Goal: Download file/media

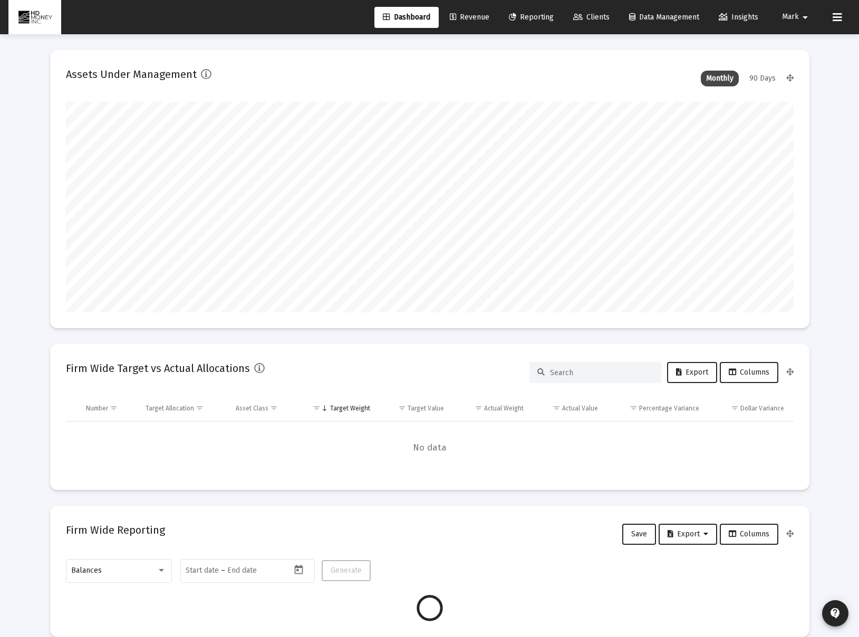
scroll to position [211, 392]
type input "[DATE]"
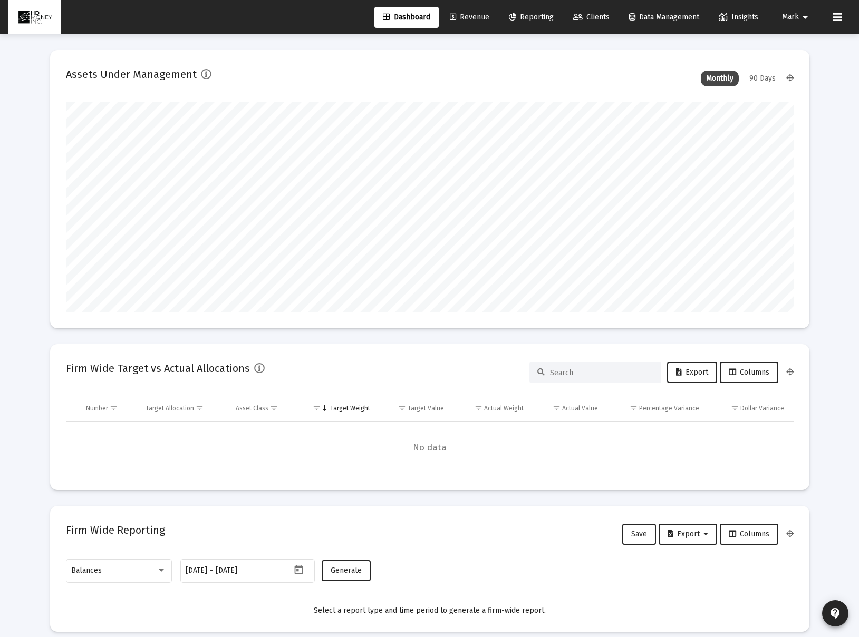
scroll to position [211, 340]
click at [532, 20] on span "Reporting" at bounding box center [531, 17] width 45 height 9
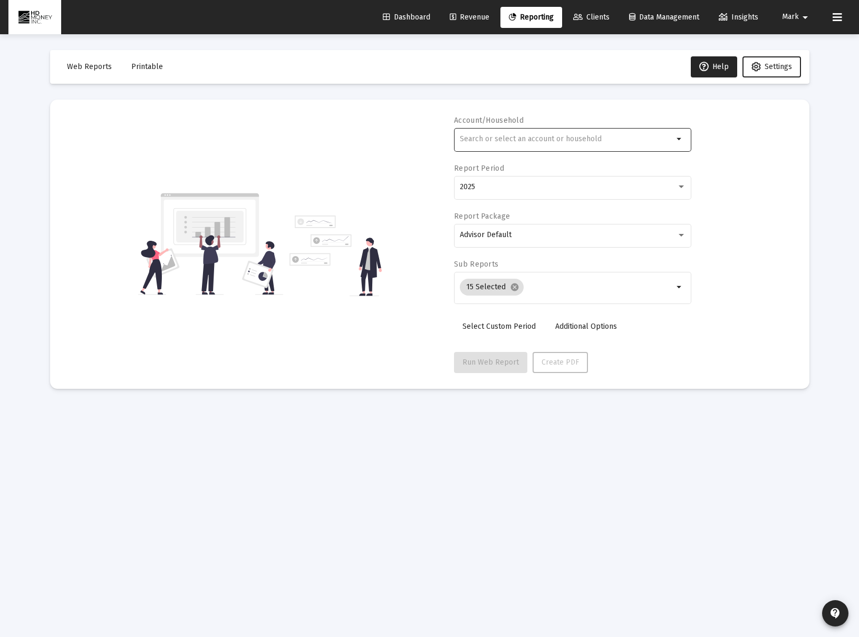
click at [522, 139] on input "text" at bounding box center [566, 139] width 213 height 8
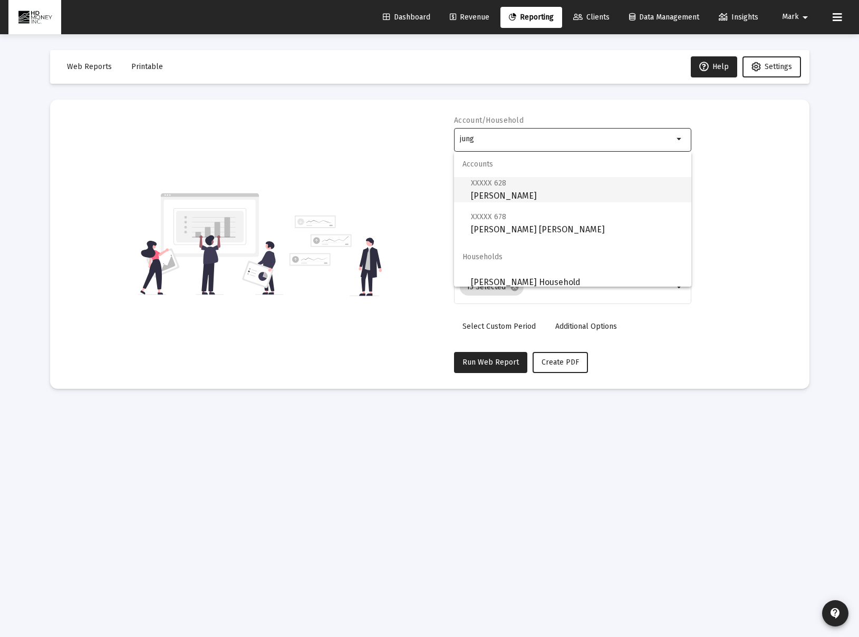
scroll to position [8, 0]
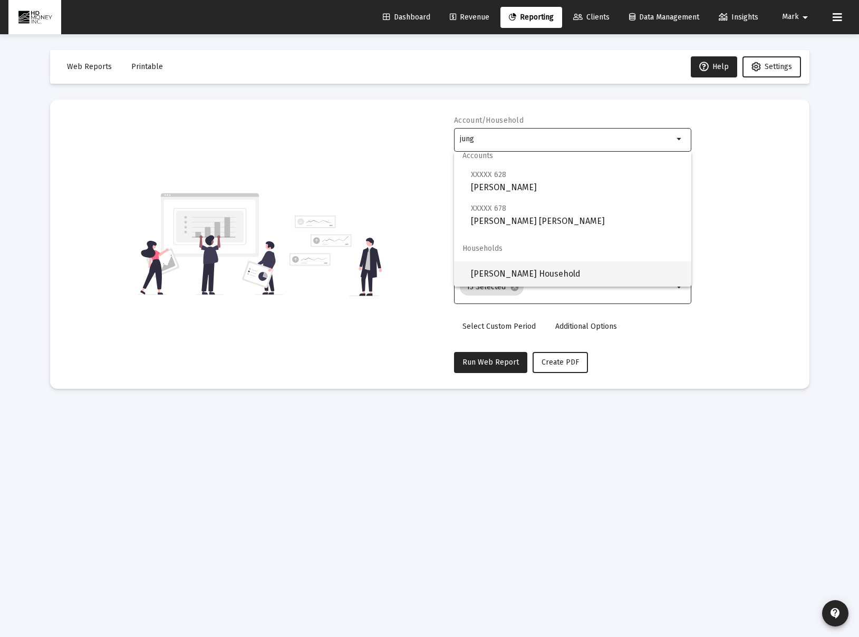
click at [581, 271] on span "[PERSON_NAME] Household" at bounding box center [577, 273] width 212 height 25
type input "[PERSON_NAME] Household"
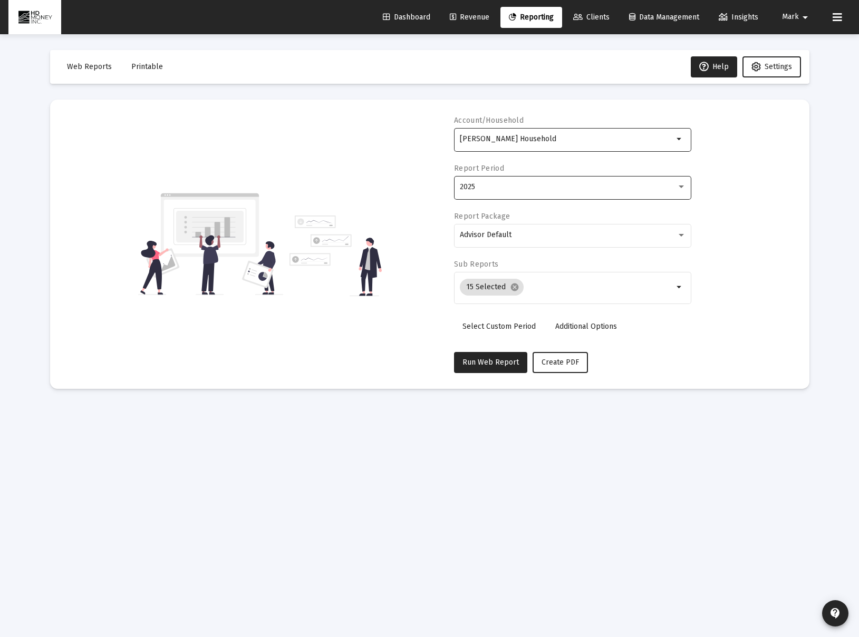
click at [560, 196] on div "2025" at bounding box center [573, 187] width 226 height 26
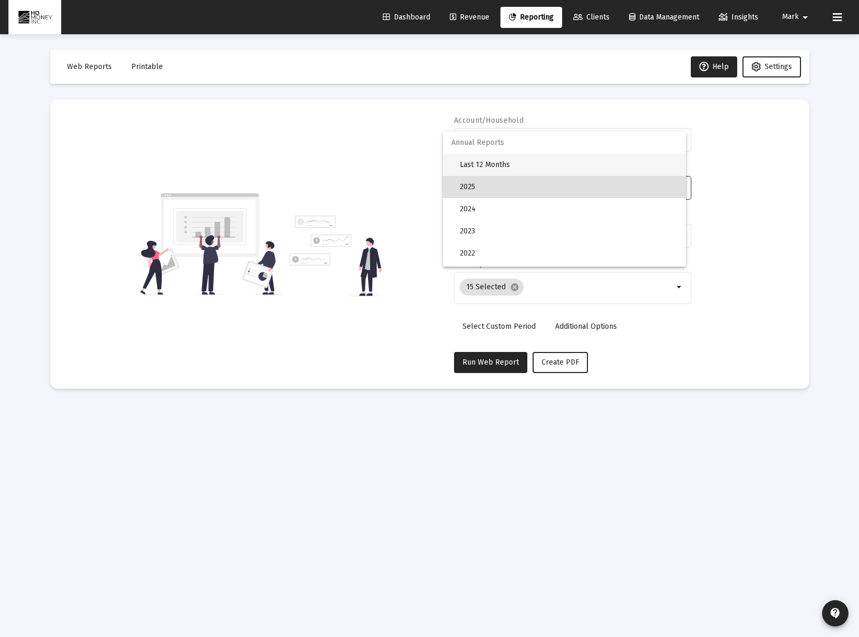
click at [547, 169] on span "Last 12 Months" at bounding box center [569, 165] width 218 height 22
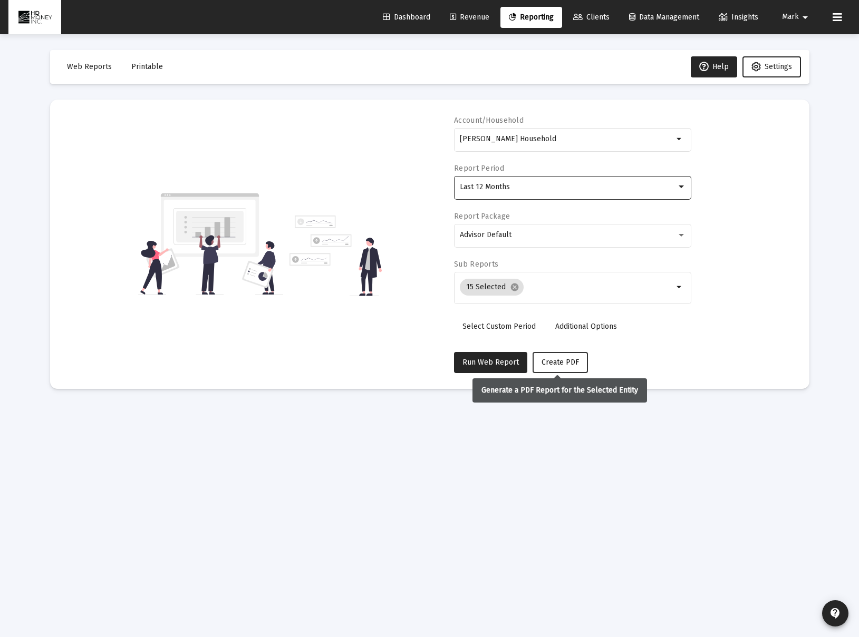
click at [553, 359] on span "Create PDF" at bounding box center [559, 362] width 37 height 9
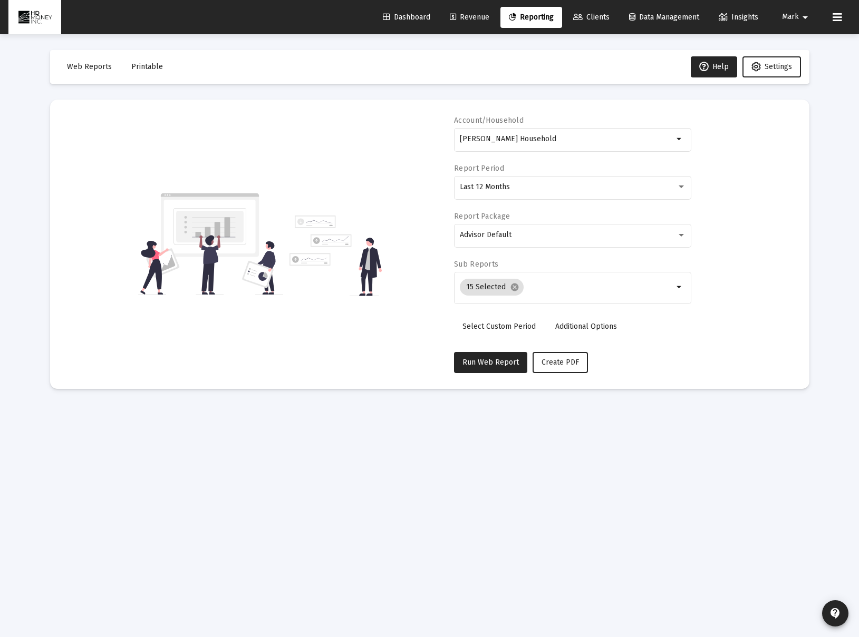
click at [150, 74] on button "Printable" at bounding box center [147, 66] width 48 height 21
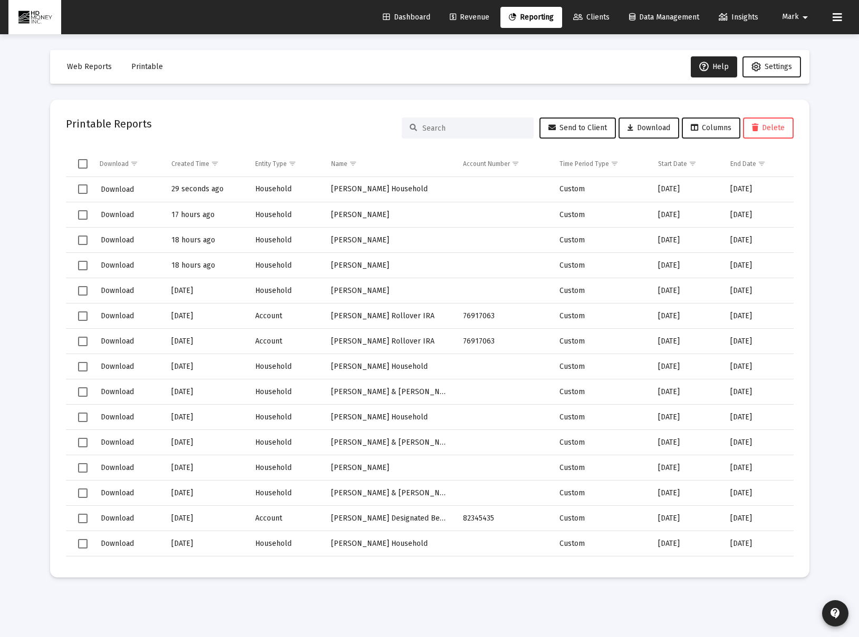
click at [251, 189] on td "Household" at bounding box center [286, 189] width 76 height 25
click at [112, 189] on span "Download" at bounding box center [117, 189] width 33 height 9
click at [513, 16] on span "Reporting" at bounding box center [531, 17] width 45 height 9
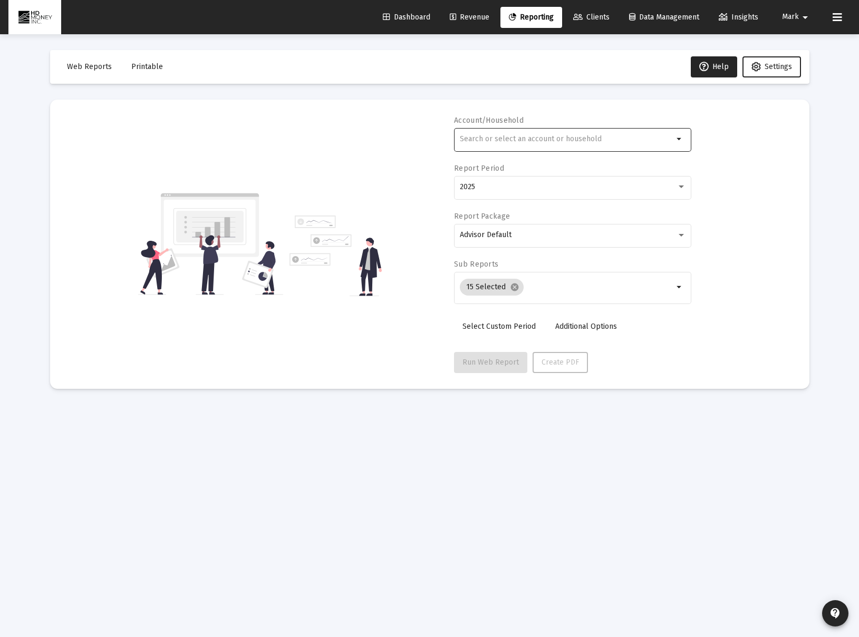
click at [500, 139] on input "text" at bounding box center [566, 139] width 213 height 8
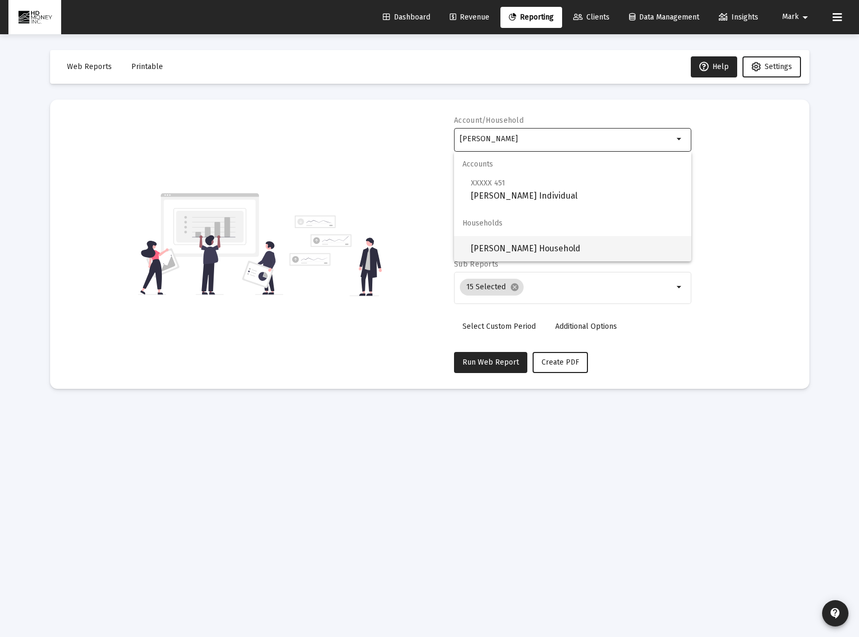
click at [583, 253] on span "[PERSON_NAME] Household" at bounding box center [577, 248] width 212 height 25
type input "[PERSON_NAME] Household"
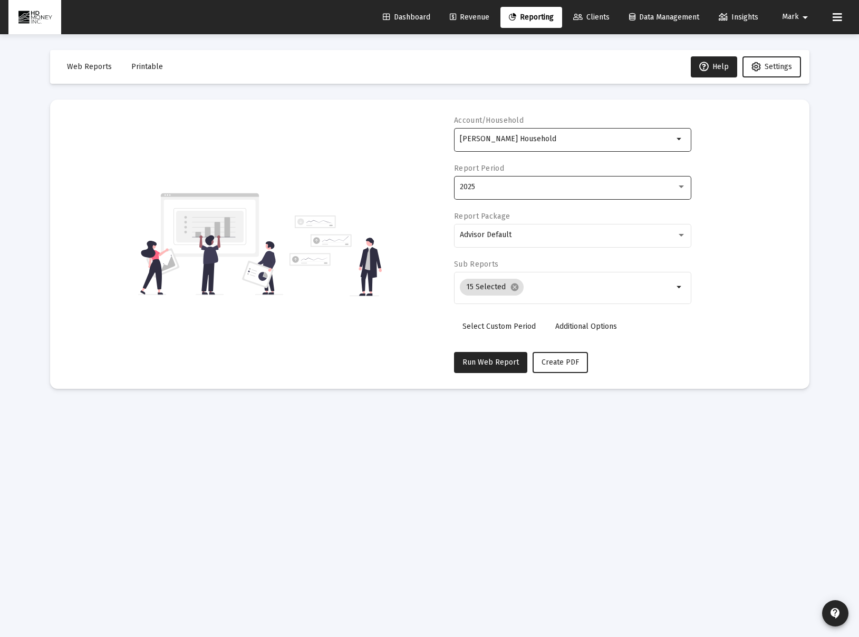
click at [573, 191] on div "2025" at bounding box center [573, 187] width 226 height 26
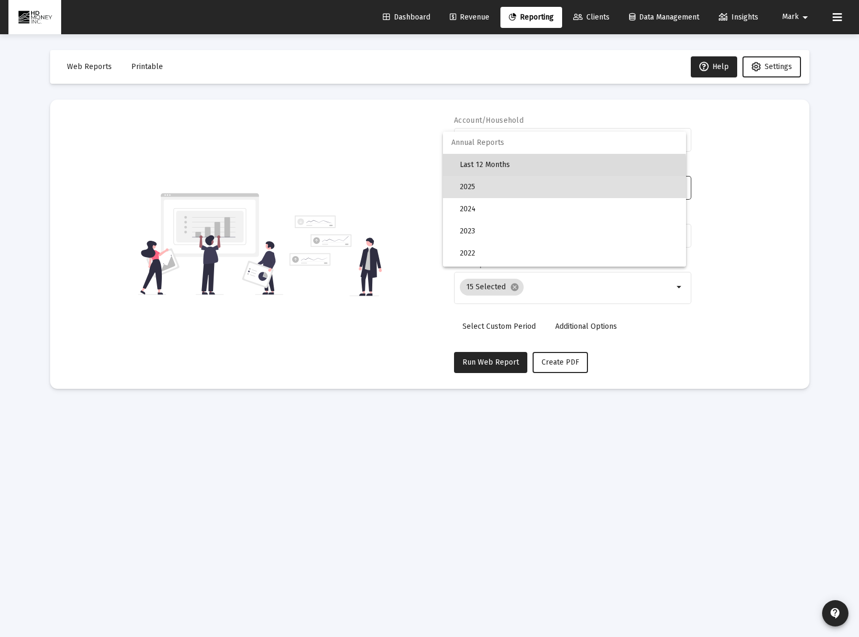
drag, startPoint x: 543, startPoint y: 170, endPoint x: 545, endPoint y: 175, distance: 5.7
click at [543, 170] on span "Last 12 Months" at bounding box center [569, 165] width 218 height 22
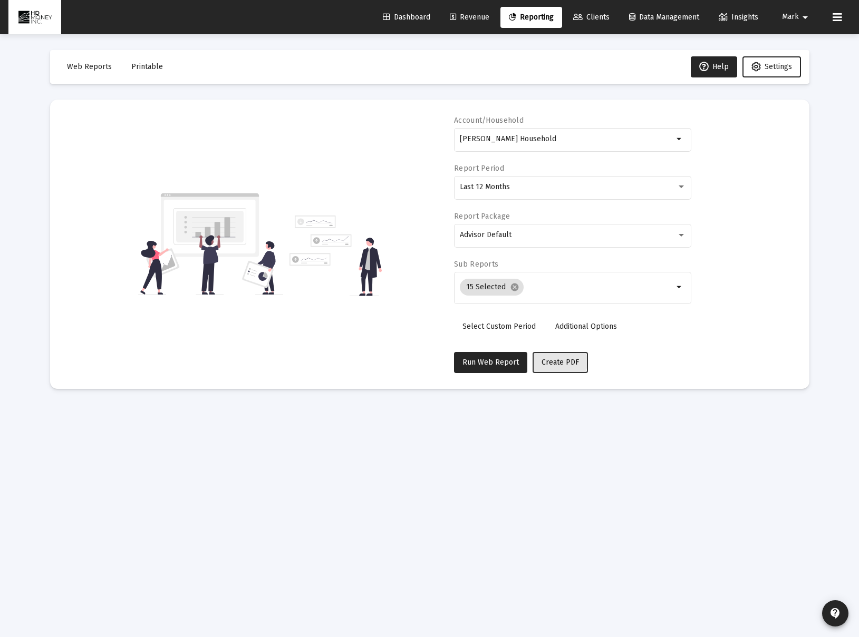
click at [553, 362] on span "Create PDF" at bounding box center [559, 362] width 37 height 9
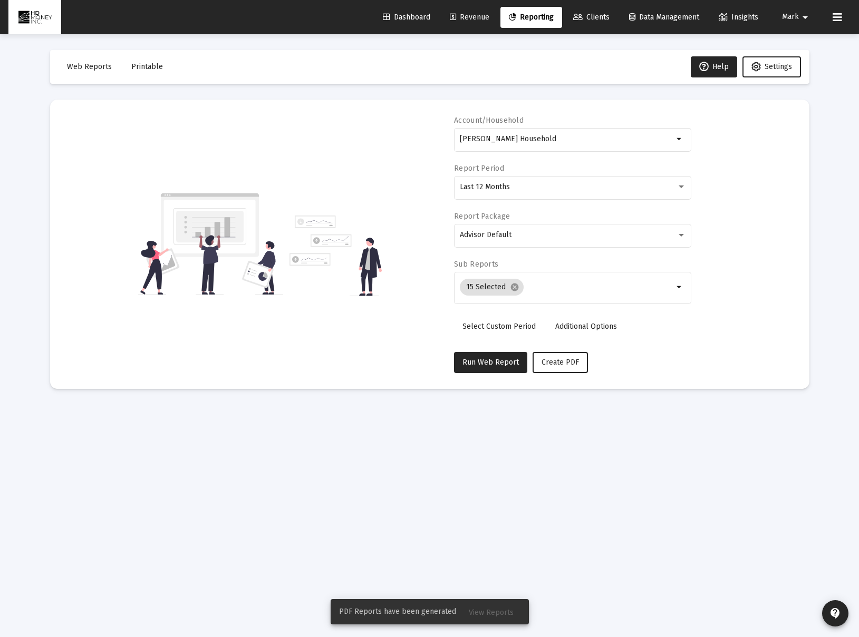
click at [147, 68] on span "Printable" at bounding box center [147, 66] width 32 height 9
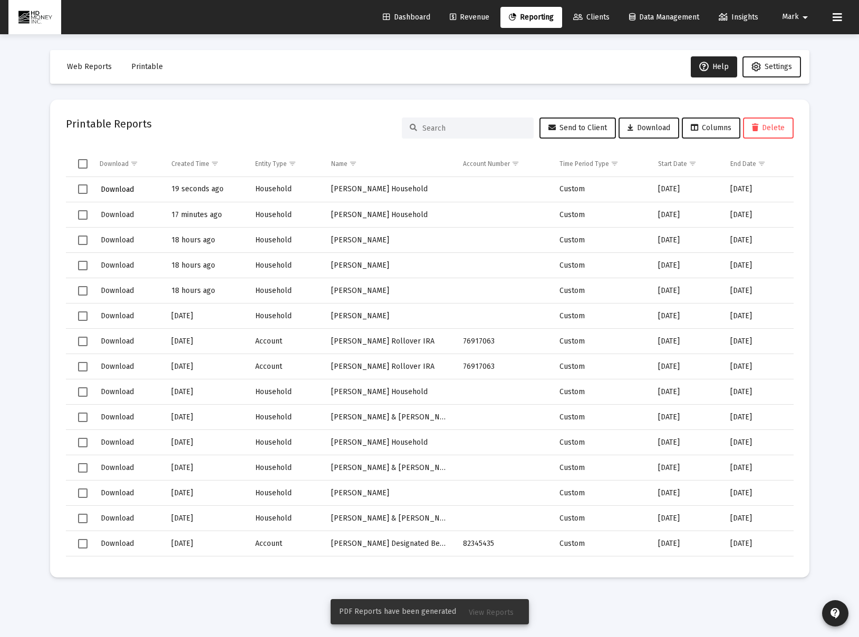
click at [124, 186] on span "Download" at bounding box center [117, 189] width 33 height 9
